Goal: Information Seeking & Learning: Find specific fact

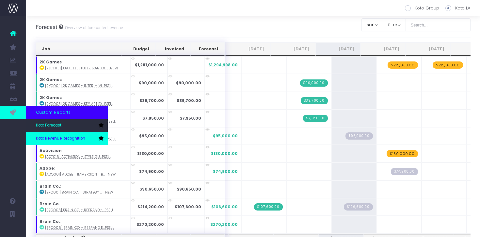
click at [49, 136] on span "Koto Revenue Recognition" at bounding box center [60, 138] width 49 height 6
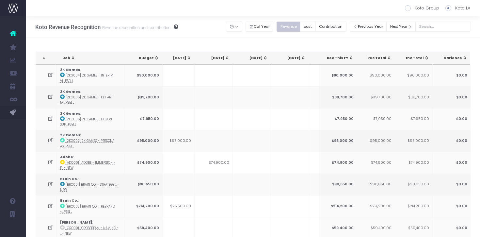
scroll to position [0, 197]
click at [314, 26] on button "cost" at bounding box center [308, 27] width 16 height 10
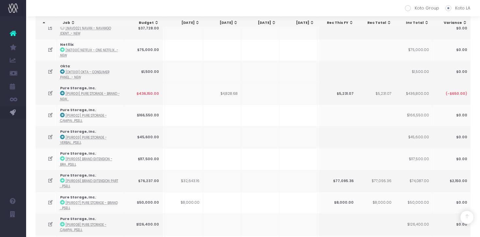
scroll to position [603, 0]
click at [233, 90] on td "$4,828.68" at bounding box center [222, 93] width 38 height 22
click at [49, 90] on icon at bounding box center [51, 93] width 6 height 6
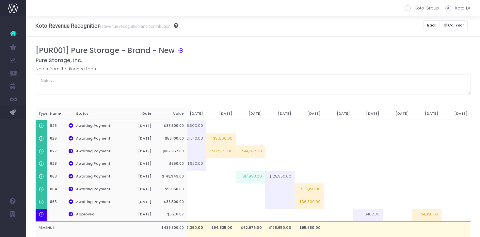
click at [429, 214] on td "$4,828.68" at bounding box center [426, 215] width 29 height 13
type input "100%"
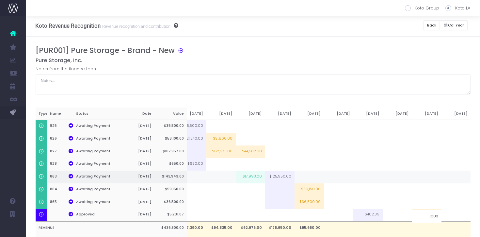
click at [433, 173] on td at bounding box center [426, 176] width 29 height 13
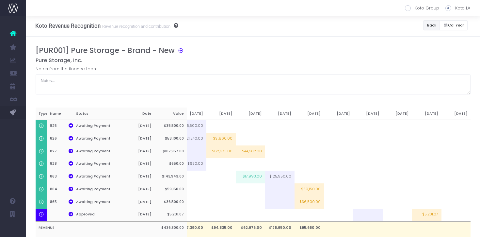
click at [430, 23] on button "Back" at bounding box center [431, 25] width 17 height 10
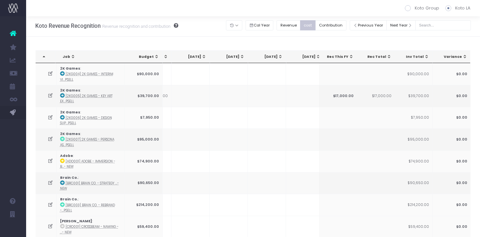
click at [203, 56] on span "Sep 25: activate to sort column ascending" at bounding box center [203, 56] width 5 height 5
click at [203, 56] on span "Sep 25: activate to sort column descending" at bounding box center [203, 56] width 5 height 5
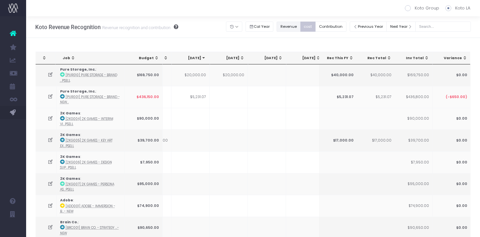
click at [300, 24] on button "Revenue" at bounding box center [288, 27] width 24 height 10
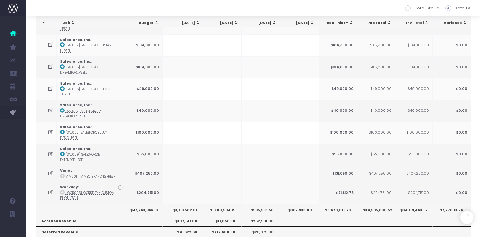
click at [187, 204] on th "$1,113,582.01" at bounding box center [184, 209] width 38 height 11
copy th "1,113,582.01"
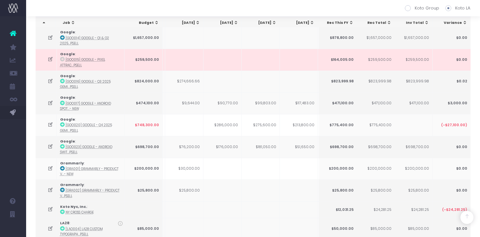
scroll to position [67, 0]
